Goal: Information Seeking & Learning: Learn about a topic

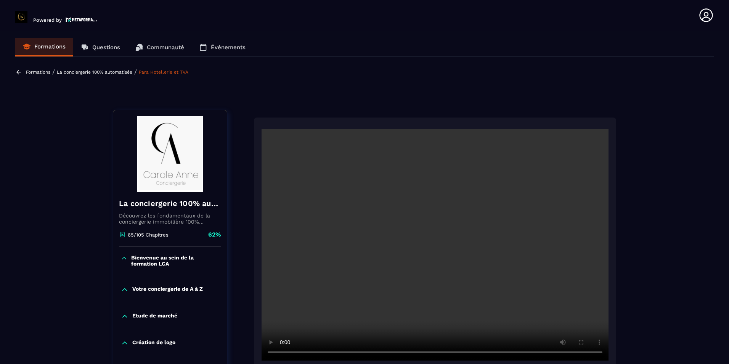
scroll to position [79, 0]
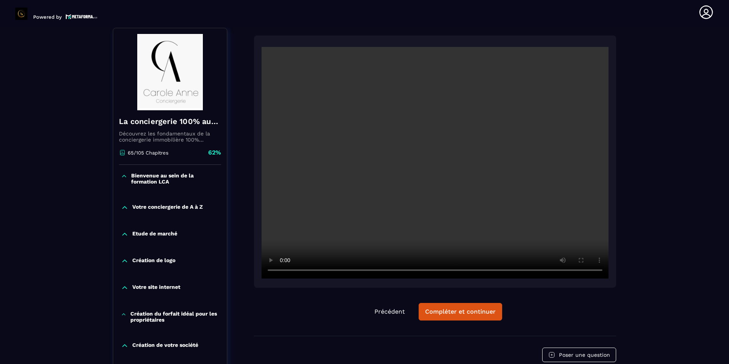
click at [254, 262] on div at bounding box center [435, 161] width 362 height 252
click at [261, 260] on div at bounding box center [435, 161] width 362 height 252
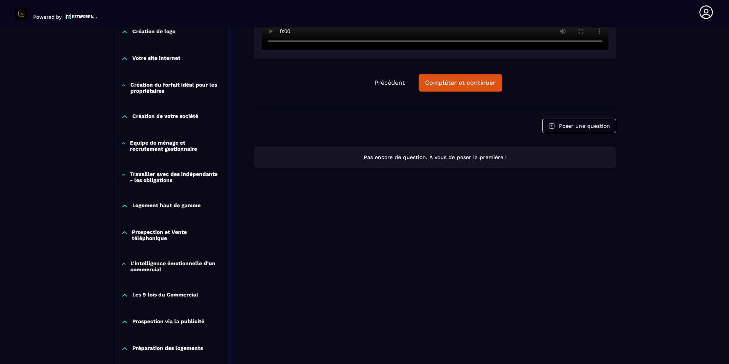
scroll to position [231, 0]
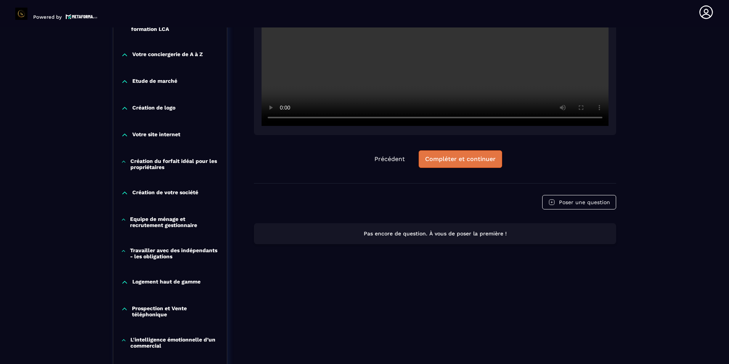
click at [465, 162] on div "Compléter et continuer" at bounding box center [460, 159] width 71 height 8
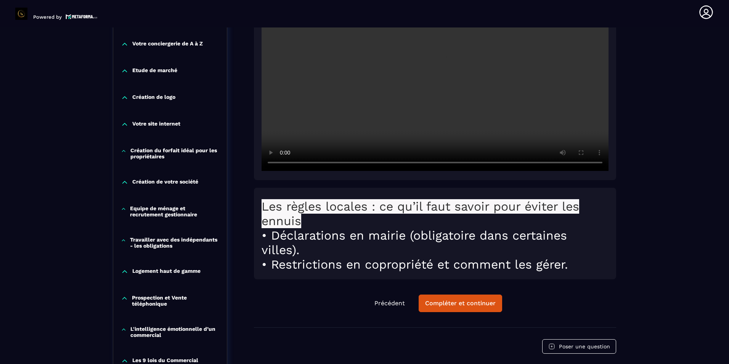
scroll to position [270, 0]
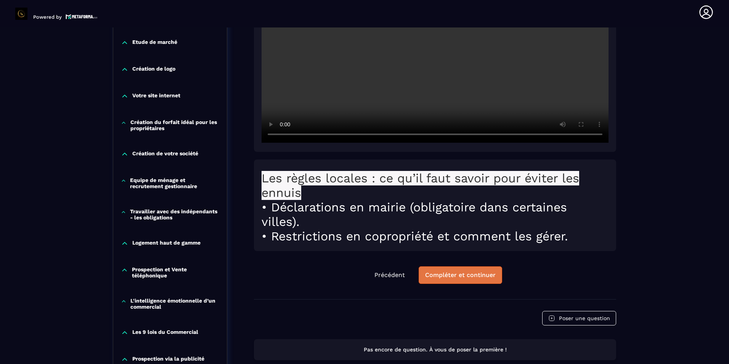
click at [452, 278] on div "Compléter et continuer" at bounding box center [460, 275] width 71 height 8
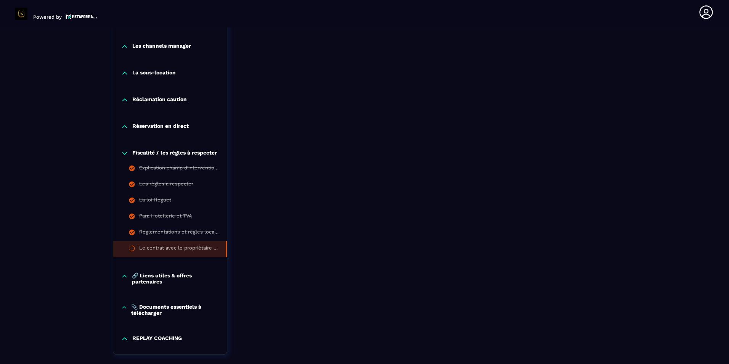
scroll to position [727, 0]
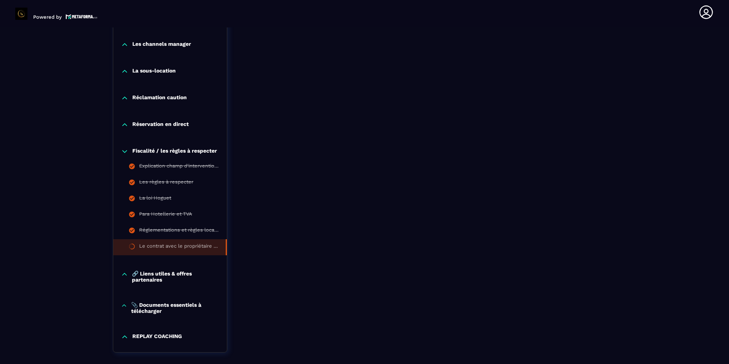
click at [123, 127] on icon at bounding box center [125, 125] width 8 height 8
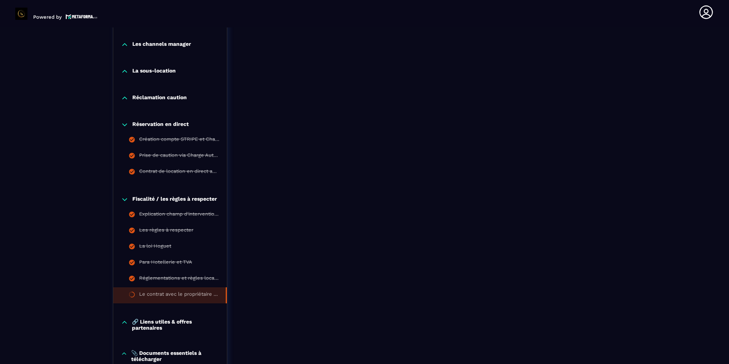
click at [125, 101] on icon at bounding box center [125, 98] width 8 height 8
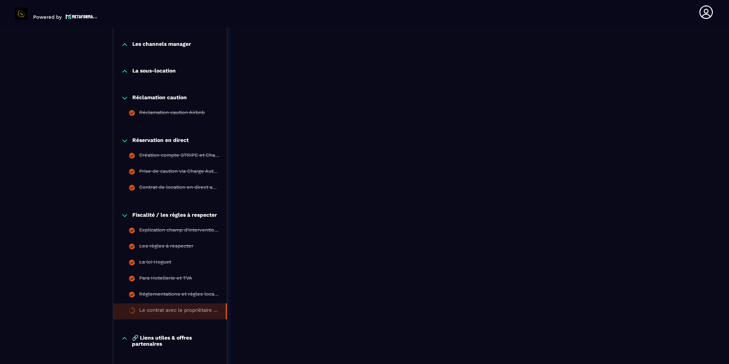
click at [128, 73] on icon at bounding box center [125, 71] width 8 height 8
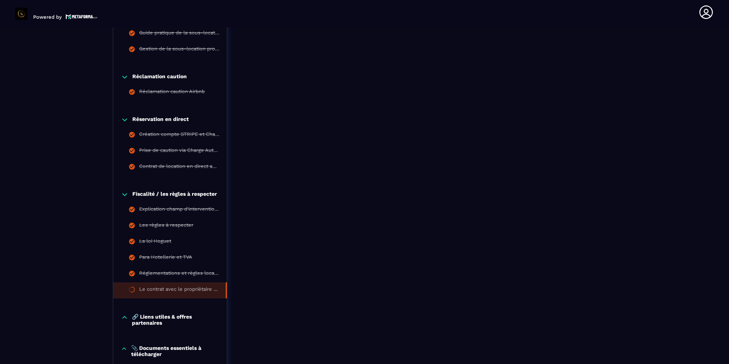
scroll to position [842, 0]
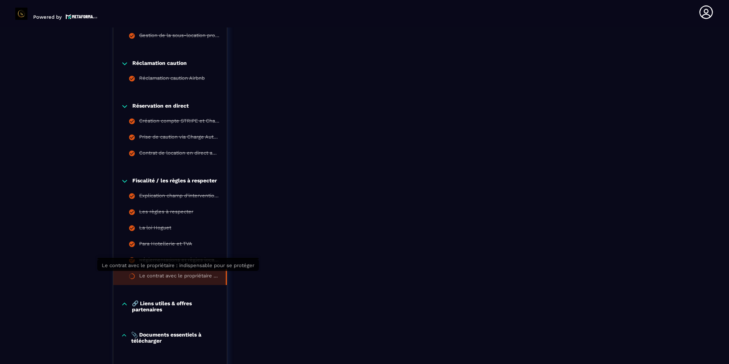
click at [216, 274] on div "Le contrat avec le propriétaire : indispensable pour se protéger" at bounding box center [178, 277] width 79 height 8
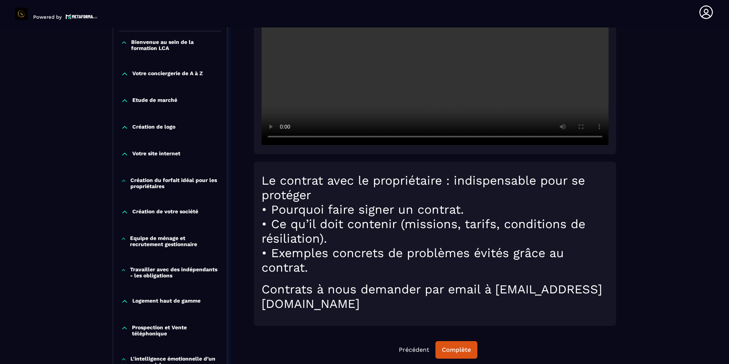
scroll to position [194, 0]
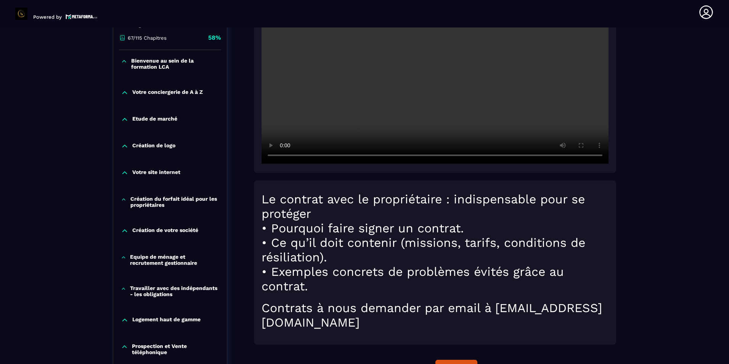
click at [271, 132] on video at bounding box center [435, 47] width 347 height 231
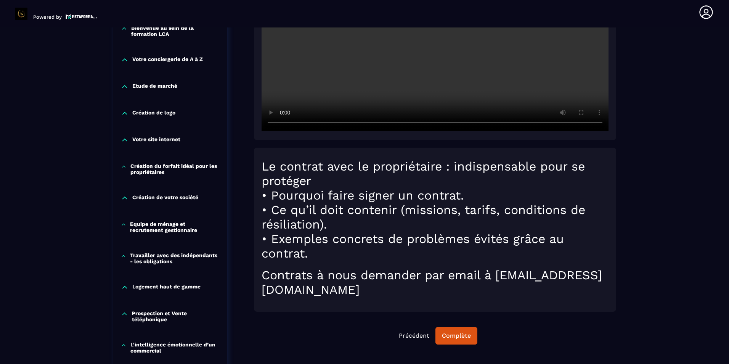
scroll to position [232, 0]
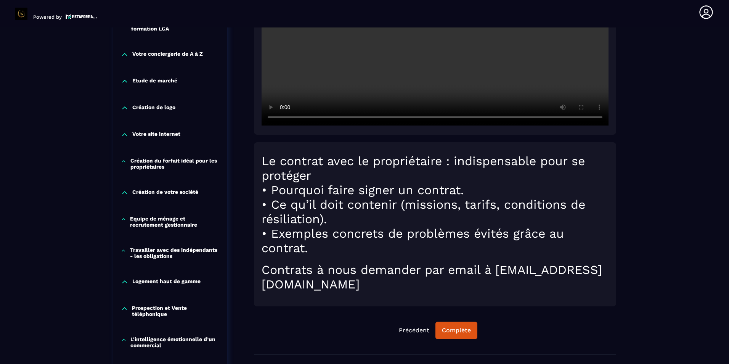
drag, startPoint x: 479, startPoint y: 286, endPoint x: 260, endPoint y: 289, distance: 218.9
click at [260, 289] on div "Le contrat avec le propriétaire : indispensable pour se protéger • Pourquoi fai…" at bounding box center [435, 224] width 362 height 164
drag, startPoint x: 260, startPoint y: 289, endPoint x: 285, endPoint y: 285, distance: 25.2
copy h1 "[EMAIL_ADDRESS][DOMAIN_NAME]"
click at [454, 331] on div "Complète" at bounding box center [456, 330] width 29 height 8
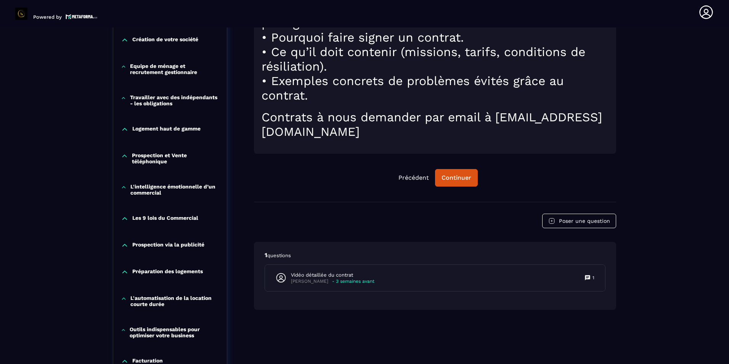
scroll to position [422, 0]
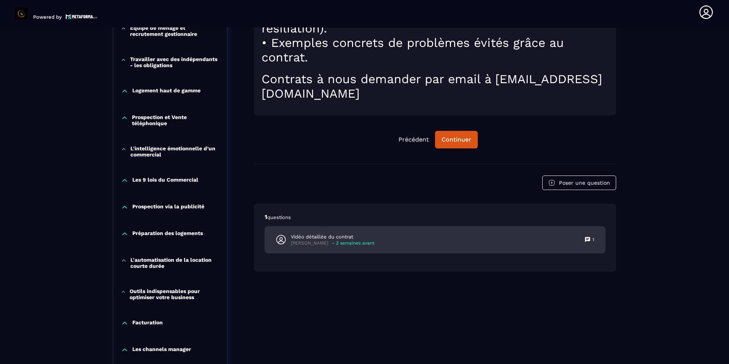
click at [394, 245] on div "Vidéo détaillée du contrat [PERSON_NAME] - 3 semaines avant 1" at bounding box center [435, 239] width 340 height 26
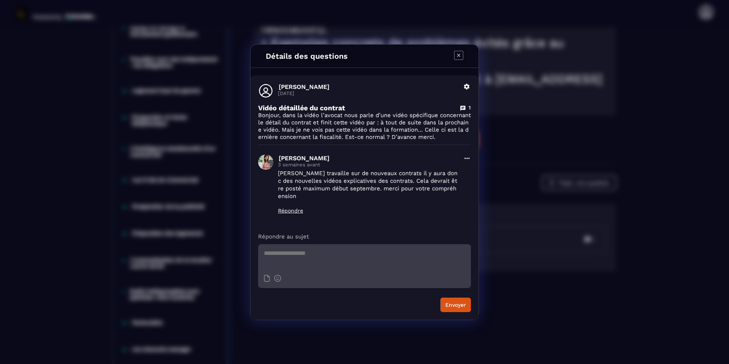
click at [459, 55] on icon "Modal window" at bounding box center [458, 55] width 9 height 9
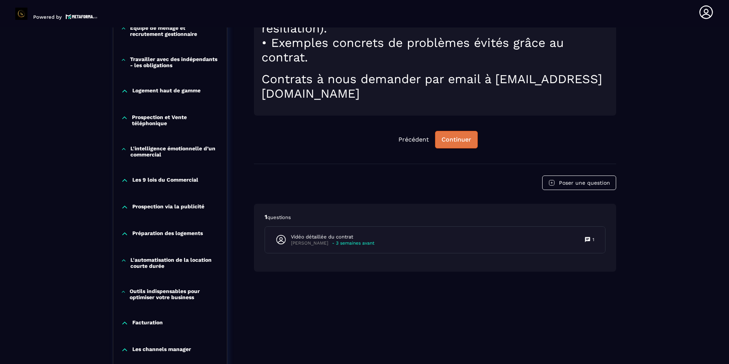
click at [456, 142] on div "Continuer" at bounding box center [456, 140] width 30 height 8
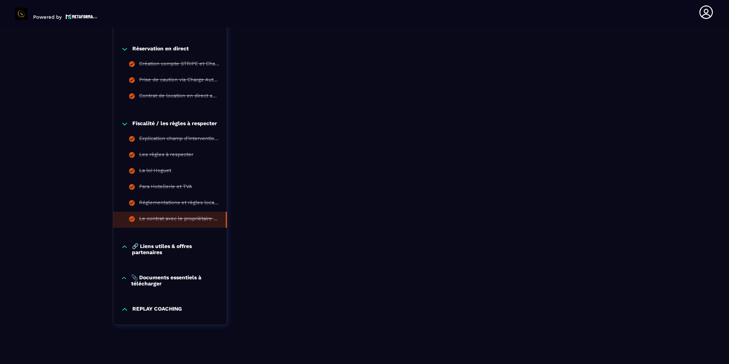
scroll to position [910, 0]
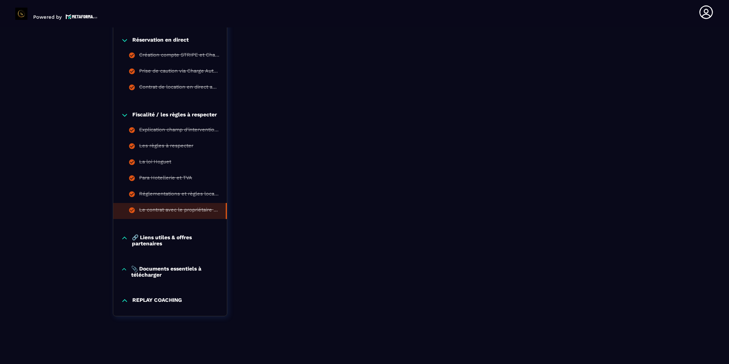
click at [141, 235] on p "🔗 Liens utiles & offres partenaires" at bounding box center [175, 240] width 87 height 12
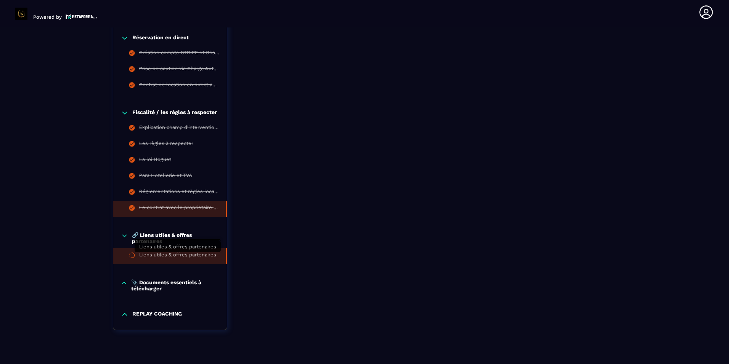
click at [196, 258] on div "Liens utiles & offres partenaires" at bounding box center [177, 256] width 77 height 8
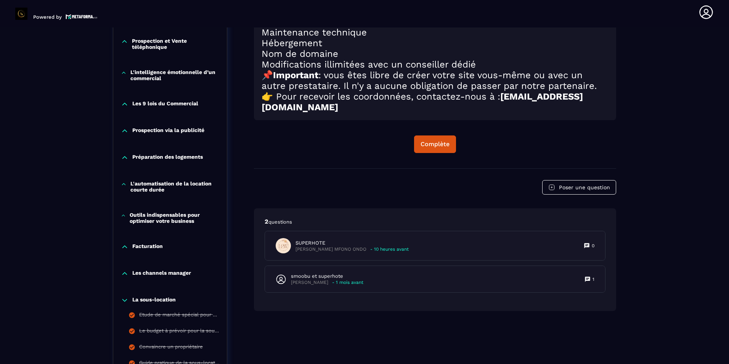
scroll to position [537, 0]
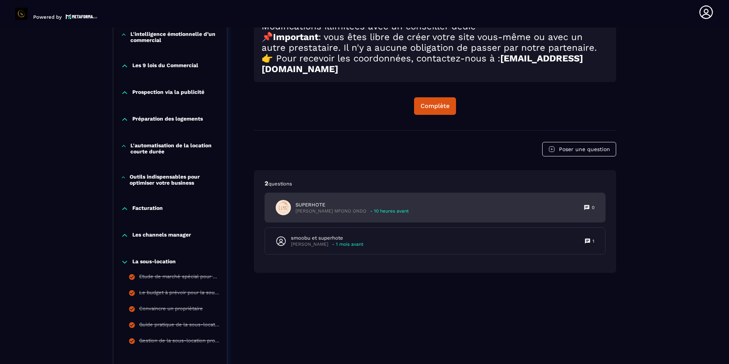
click at [418, 222] on div "SUPERHOTE [PERSON_NAME] MFONO ONDO - 10 heures avant 0" at bounding box center [435, 207] width 340 height 29
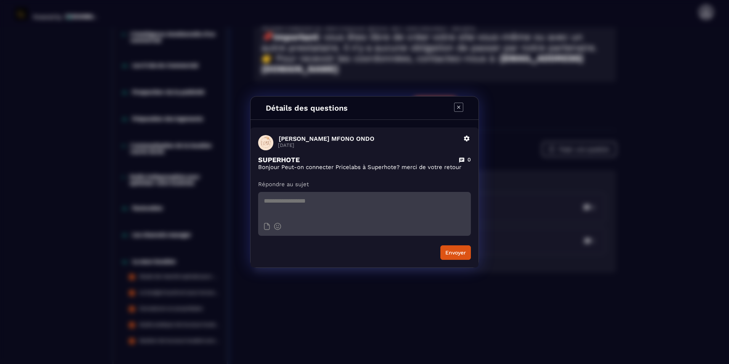
click at [461, 108] on icon "Modal window" at bounding box center [458, 107] width 9 height 9
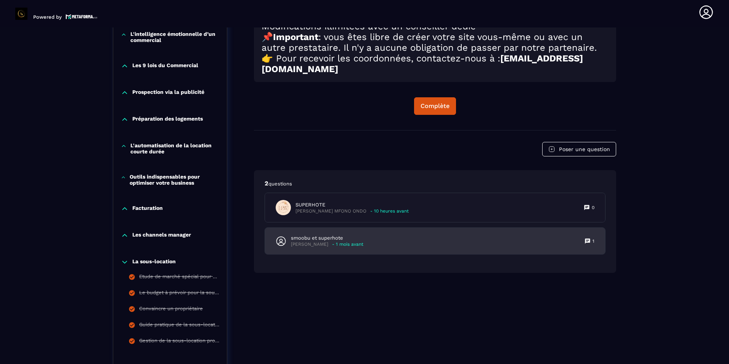
click at [376, 254] on div "smoobu et superhote [PERSON_NAME] - 1 mois avant 1" at bounding box center [435, 241] width 340 height 26
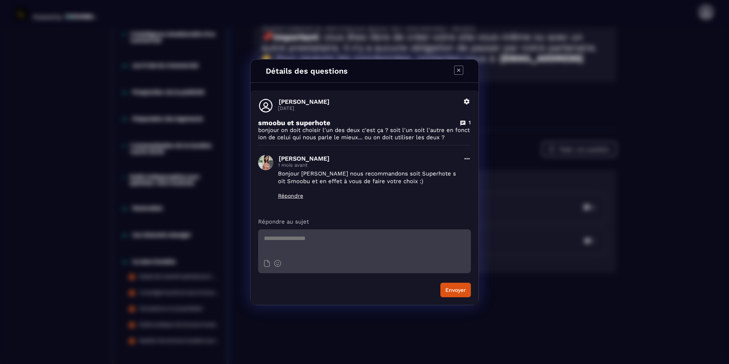
click at [460, 72] on icon "Modal window" at bounding box center [458, 70] width 9 height 9
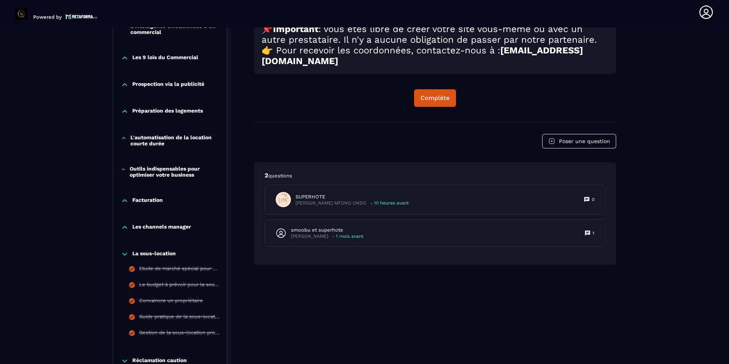
scroll to position [392, 0]
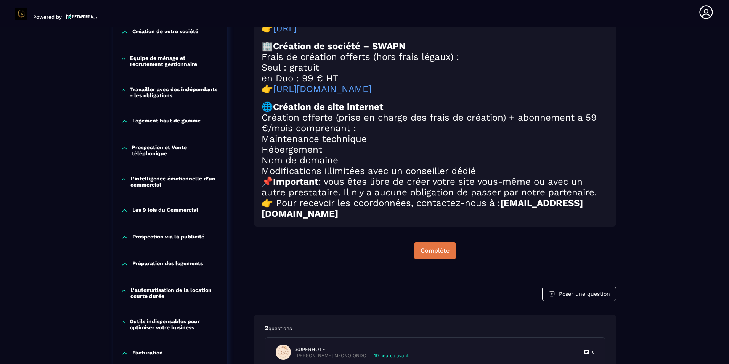
click at [443, 254] on div "Complète" at bounding box center [435, 251] width 29 height 8
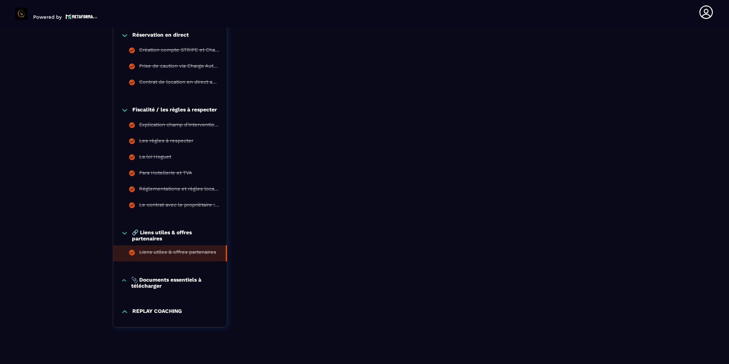
scroll to position [926, 0]
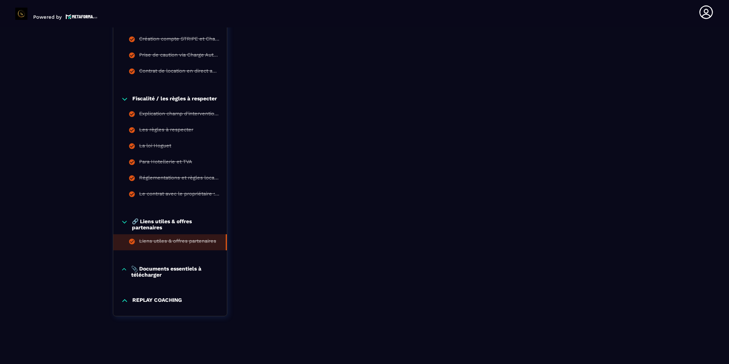
click at [186, 269] on p "📎 Documents essentiels à télécharger" at bounding box center [175, 271] width 88 height 12
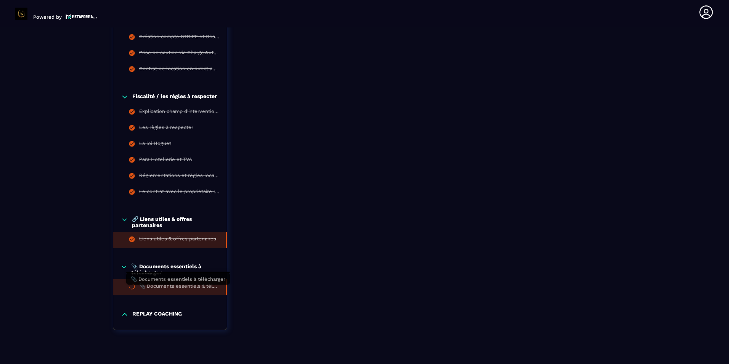
click at [196, 288] on div "📎 Documents essentiels à télécharger" at bounding box center [178, 287] width 79 height 8
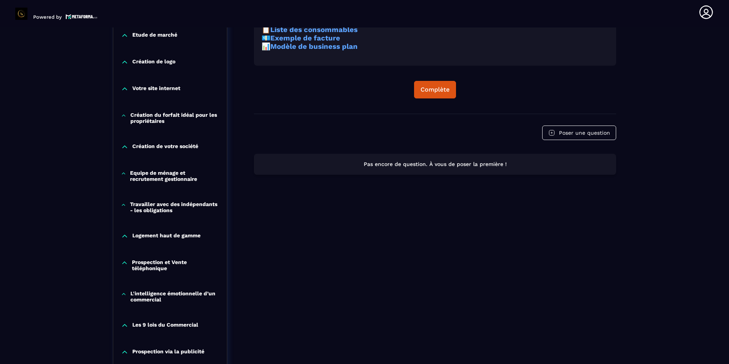
scroll to position [79, 0]
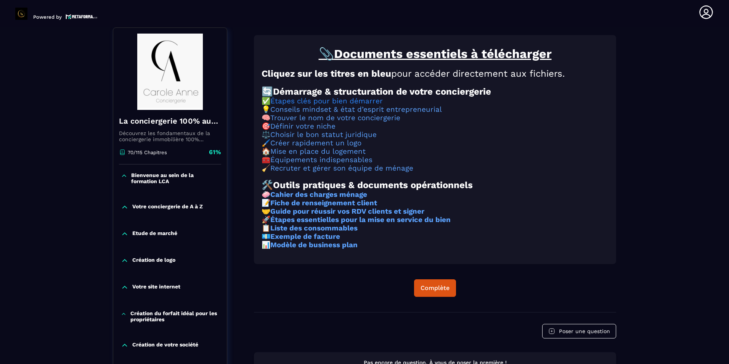
click at [344, 105] on link "Étapes clés pour bien démarrer" at bounding box center [326, 101] width 112 height 8
click at [307, 114] on link "Conseils mindset & état d’esprit entrepreneurial" at bounding box center [356, 109] width 172 height 8
click at [347, 122] on link "Trouver le nom de votre conciergerie" at bounding box center [335, 118] width 130 height 8
click at [318, 130] on link "Définir votre niche" at bounding box center [302, 126] width 65 height 8
click at [355, 139] on link "Choisir le bon statut juridique" at bounding box center [323, 134] width 106 height 8
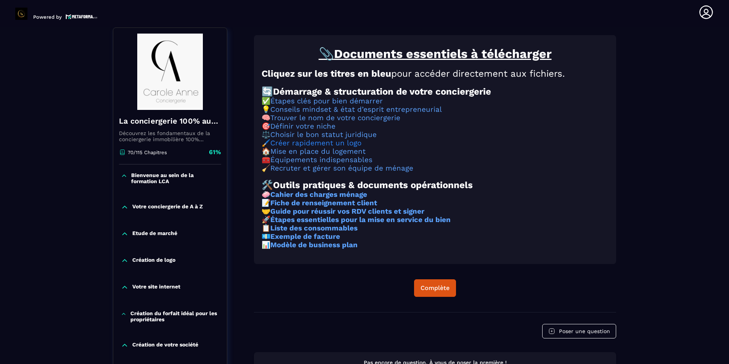
click at [340, 147] on link "Créer rapidement un logo" at bounding box center [315, 143] width 91 height 8
click at [352, 164] on link "Équipements indispensables" at bounding box center [321, 160] width 102 height 8
click at [334, 172] on link "Recruter et gérer son équipe de ménage" at bounding box center [341, 168] width 143 height 8
click at [356, 199] on strong "Cahier des charges ménage" at bounding box center [318, 194] width 97 height 8
click at [319, 207] on strong "Fiche de renseignement client" at bounding box center [323, 203] width 107 height 8
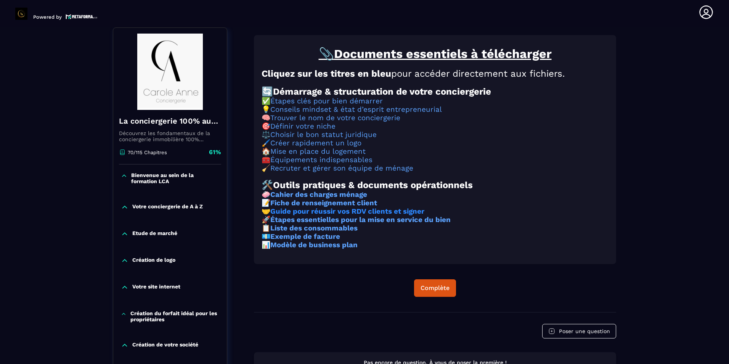
click at [335, 215] on strong "Guide pour réussir vos RDV clients et signer" at bounding box center [347, 211] width 154 height 8
click at [347, 224] on strong "Étapes essentielles pour la mise en service du bien" at bounding box center [360, 219] width 180 height 8
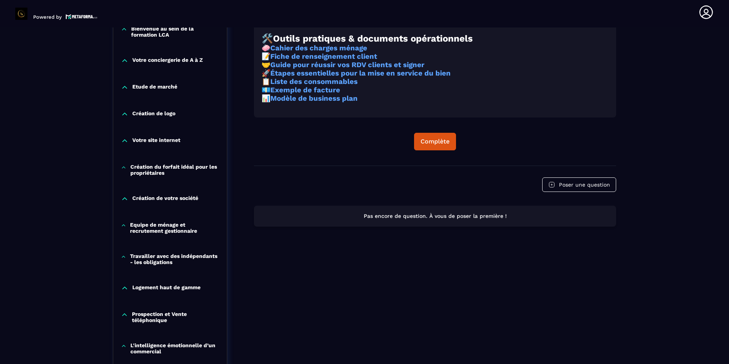
scroll to position [218, 0]
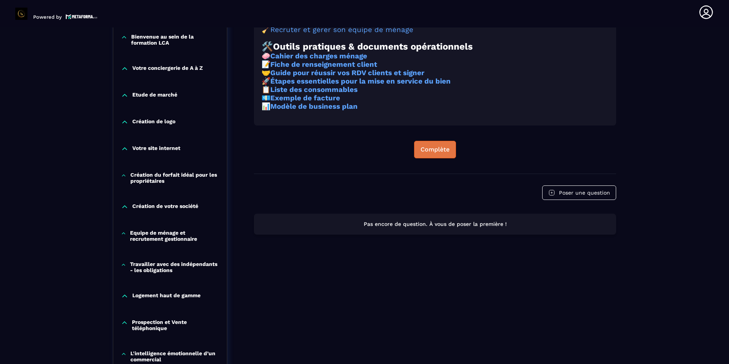
click at [435, 153] on div "Complète" at bounding box center [435, 150] width 29 height 8
click at [325, 85] on strong "Étapes essentielles pour la mise en service du bien" at bounding box center [360, 81] width 180 height 8
click at [323, 94] on strong "Liste des consommables" at bounding box center [313, 89] width 87 height 8
click at [317, 102] on strong "Exemple de facture" at bounding box center [305, 98] width 70 height 8
click at [305, 111] on strong "Modèle de business plan" at bounding box center [313, 106] width 87 height 8
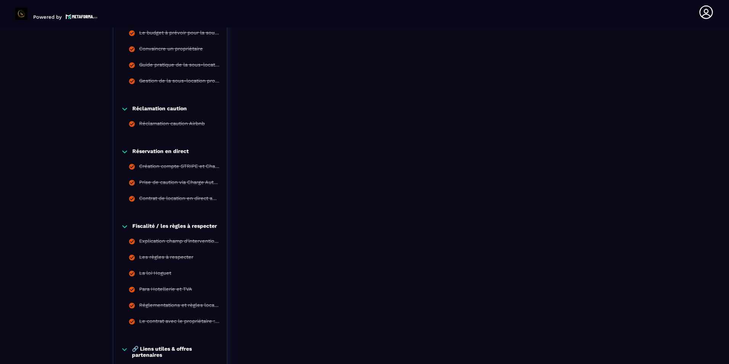
scroll to position [942, 0]
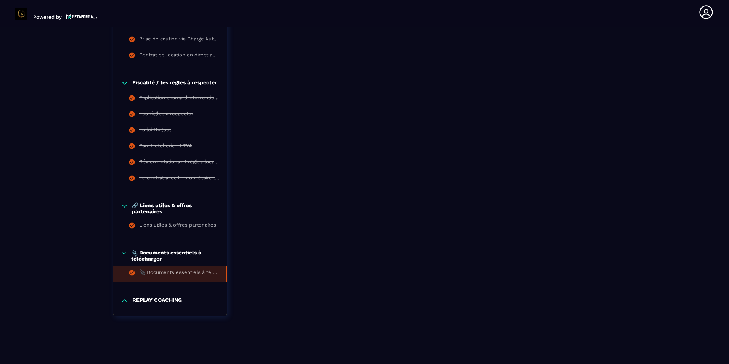
click at [173, 301] on p "REPLAY COACHING" at bounding box center [157, 301] width 50 height 8
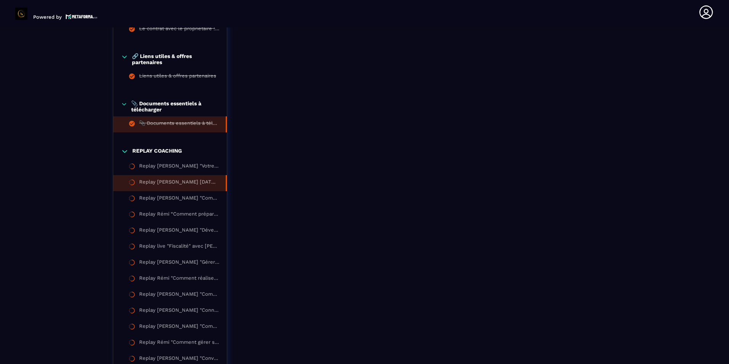
scroll to position [1113, 0]
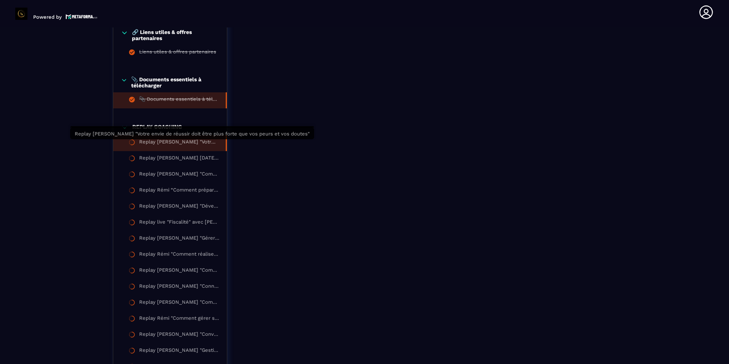
click at [188, 146] on div "Replay [PERSON_NAME] "Votre envie de réussir doit être plus forte que vos peurs…" at bounding box center [178, 143] width 79 height 8
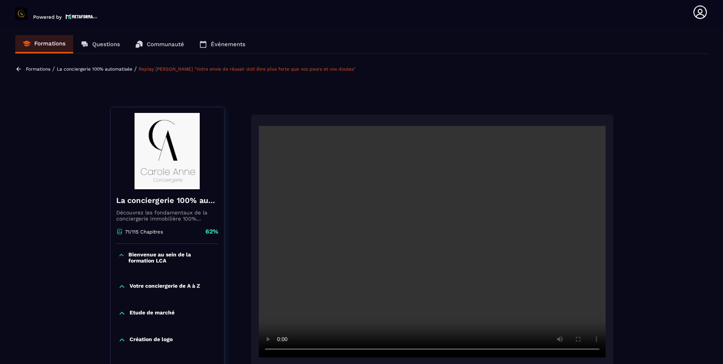
scroll to position [38, 0]
